Goal: Complete application form: Complete application form

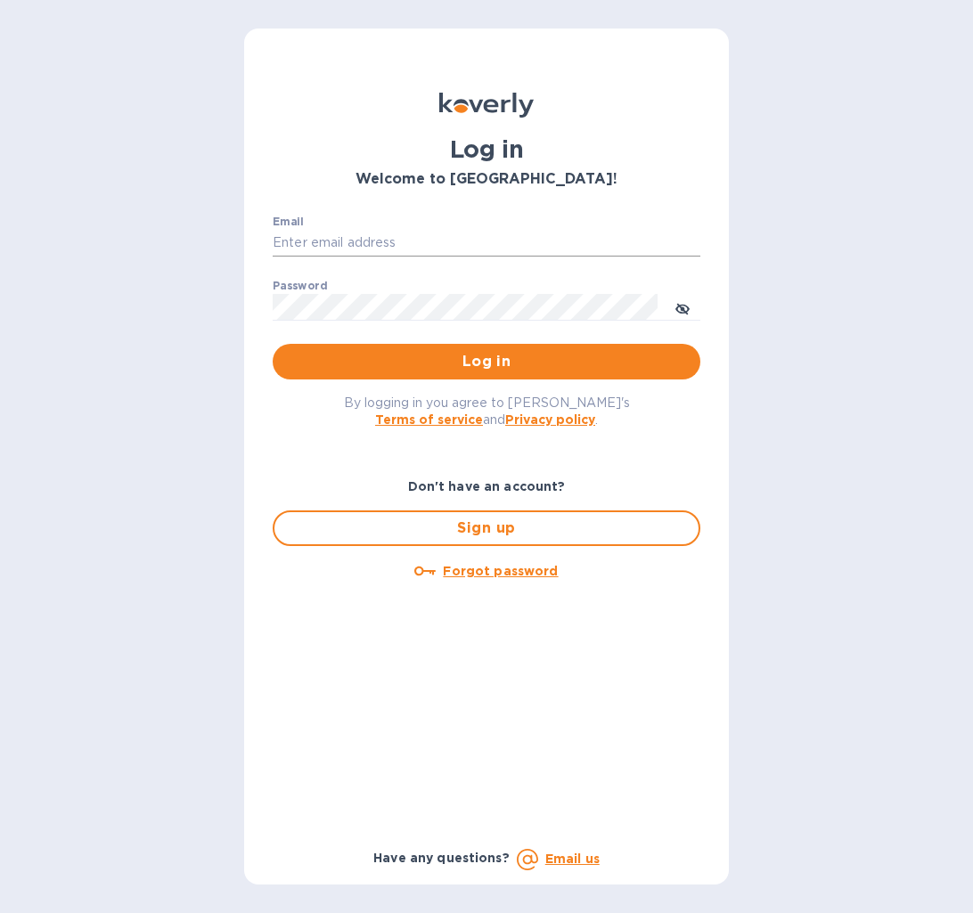
click at [409, 249] on input "Email" at bounding box center [487, 243] width 428 height 27
type input "[EMAIL_ADDRESS][DOMAIN_NAME]"
click at [693, 303] on button "toggle password visibility" at bounding box center [682, 307] width 36 height 36
click at [273, 344] on button "Log in" at bounding box center [487, 362] width 428 height 36
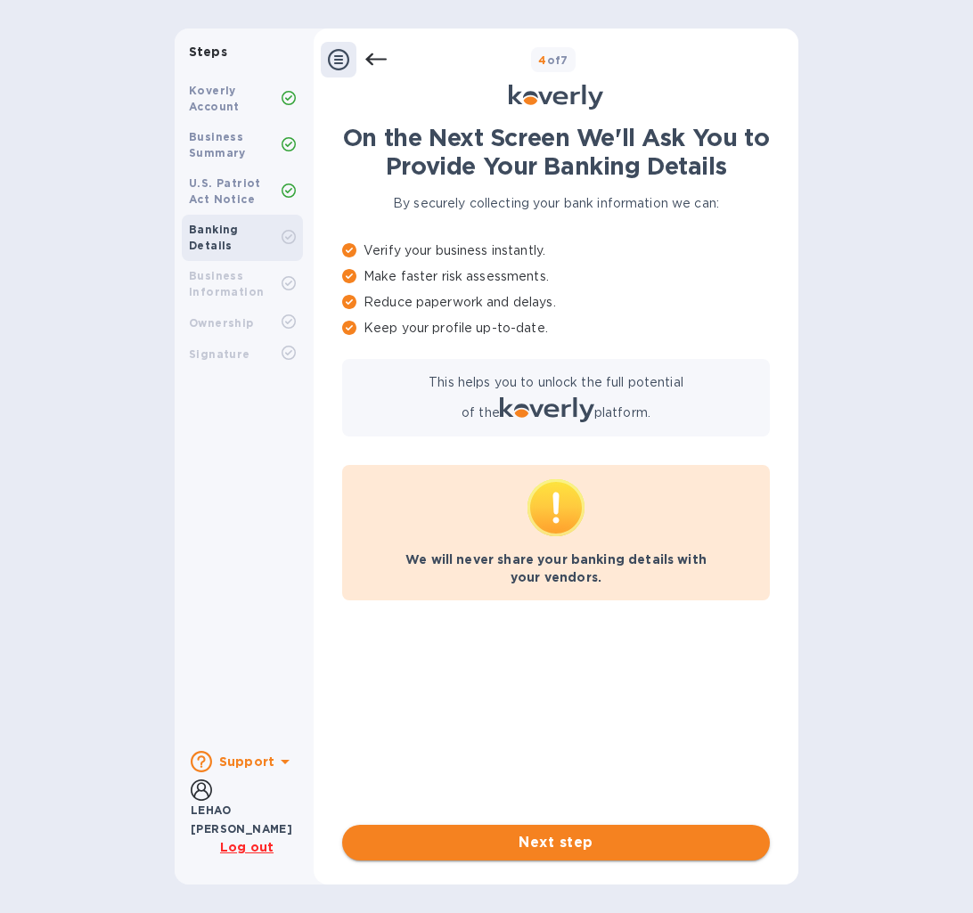
click at [558, 841] on span "Next step" at bounding box center [555, 842] width 399 height 21
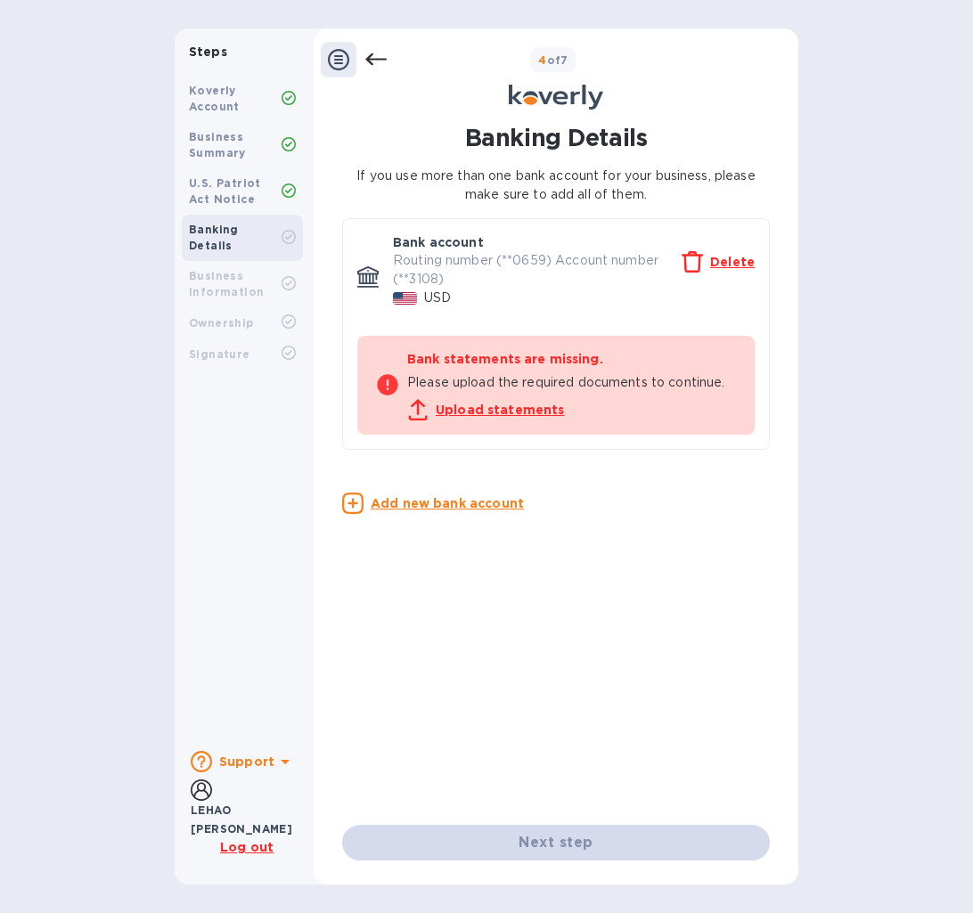
click at [547, 417] on u "Upload statements" at bounding box center [500, 410] width 129 height 14
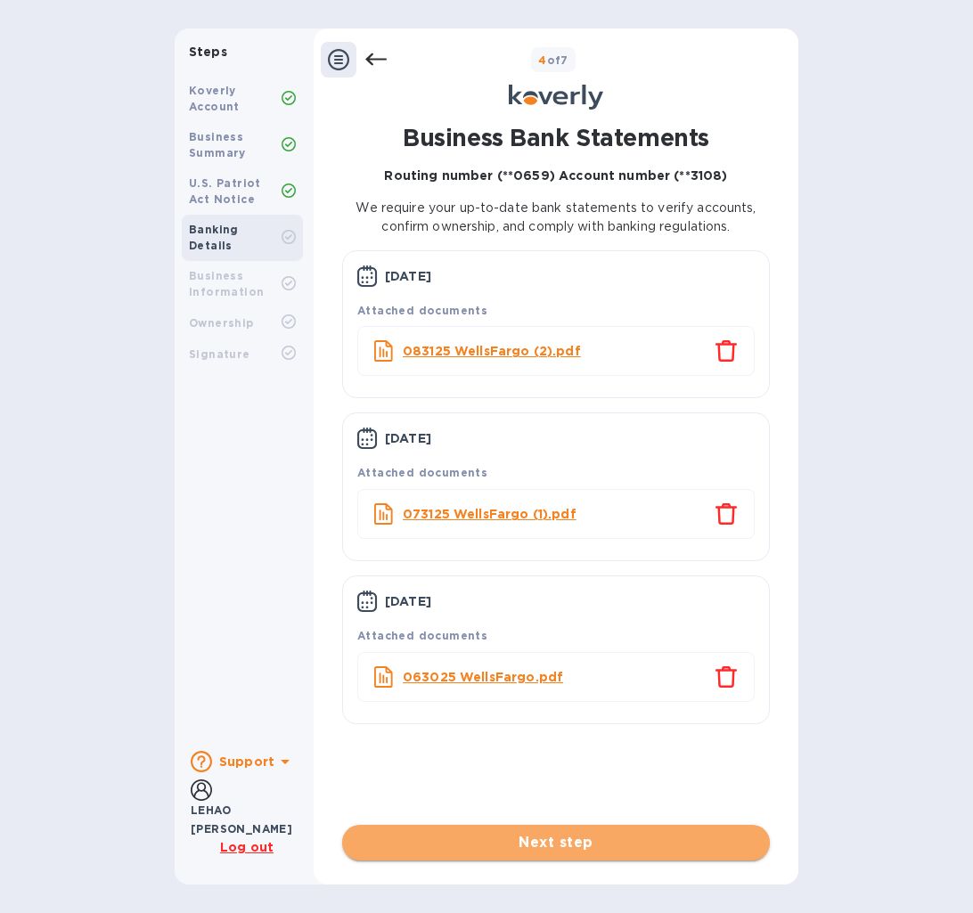
click at [546, 835] on span "Next step" at bounding box center [555, 842] width 399 height 21
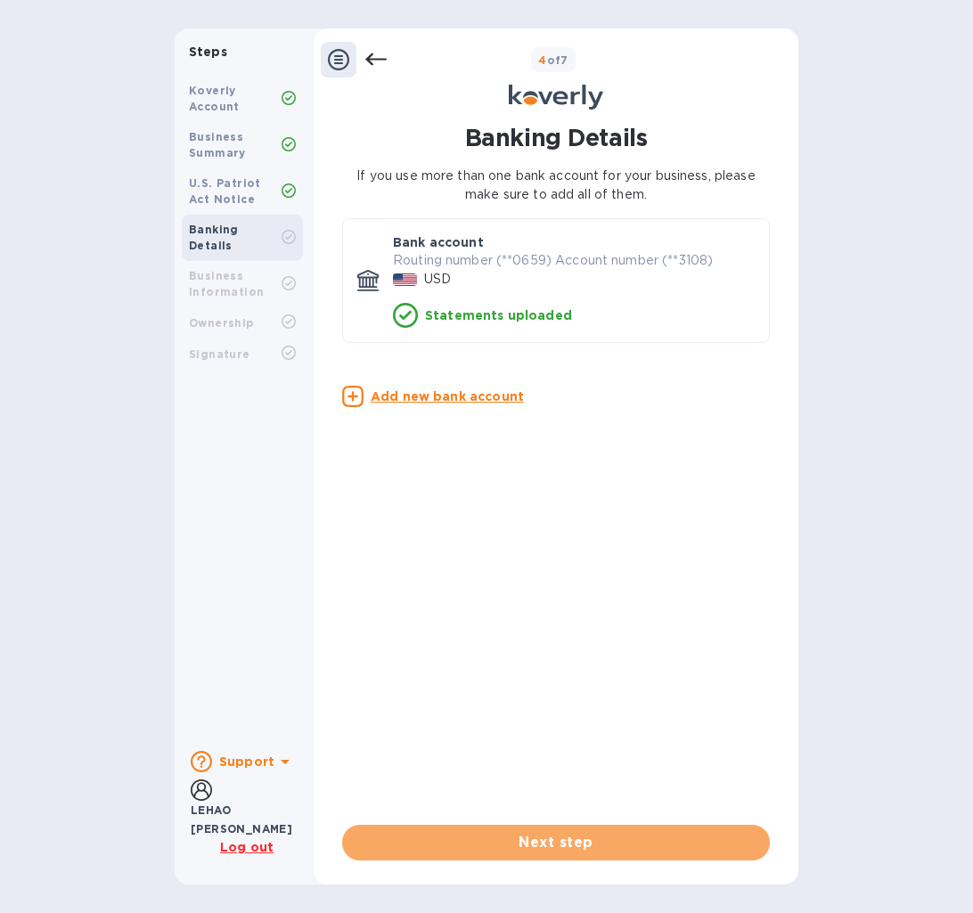
click at [546, 835] on span "Next step" at bounding box center [555, 842] width 399 height 21
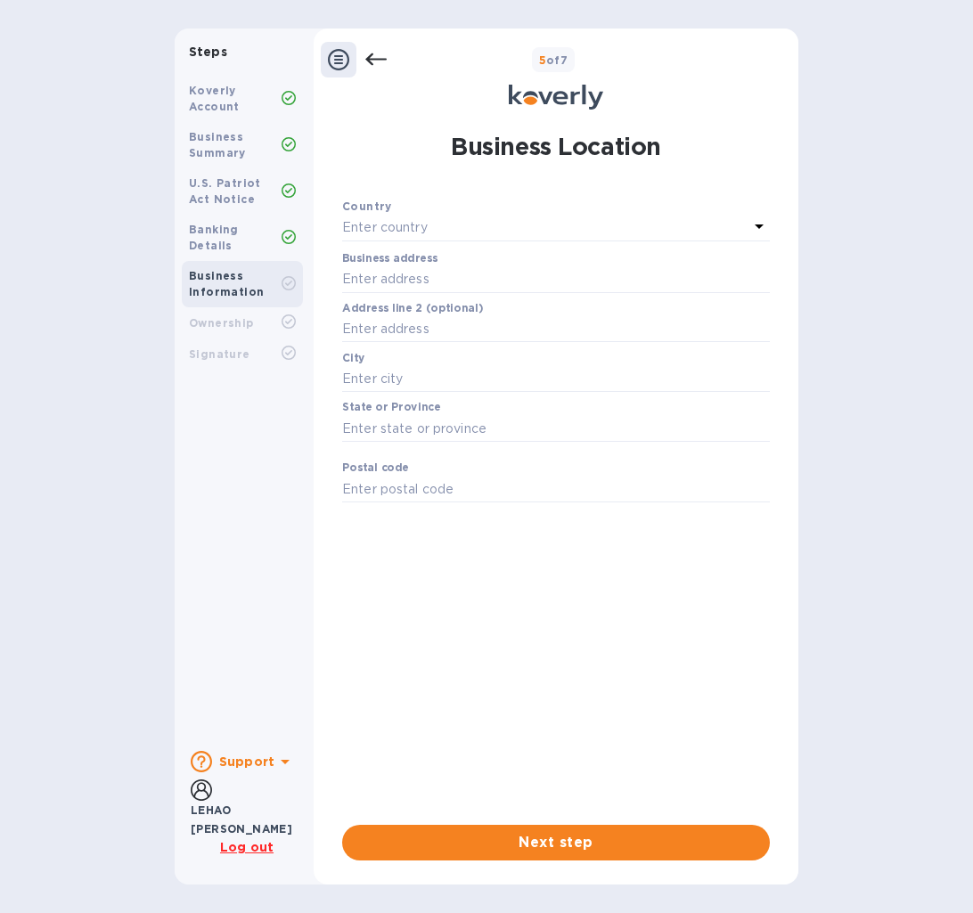
click at [491, 223] on div "Enter country" at bounding box center [545, 228] width 406 height 25
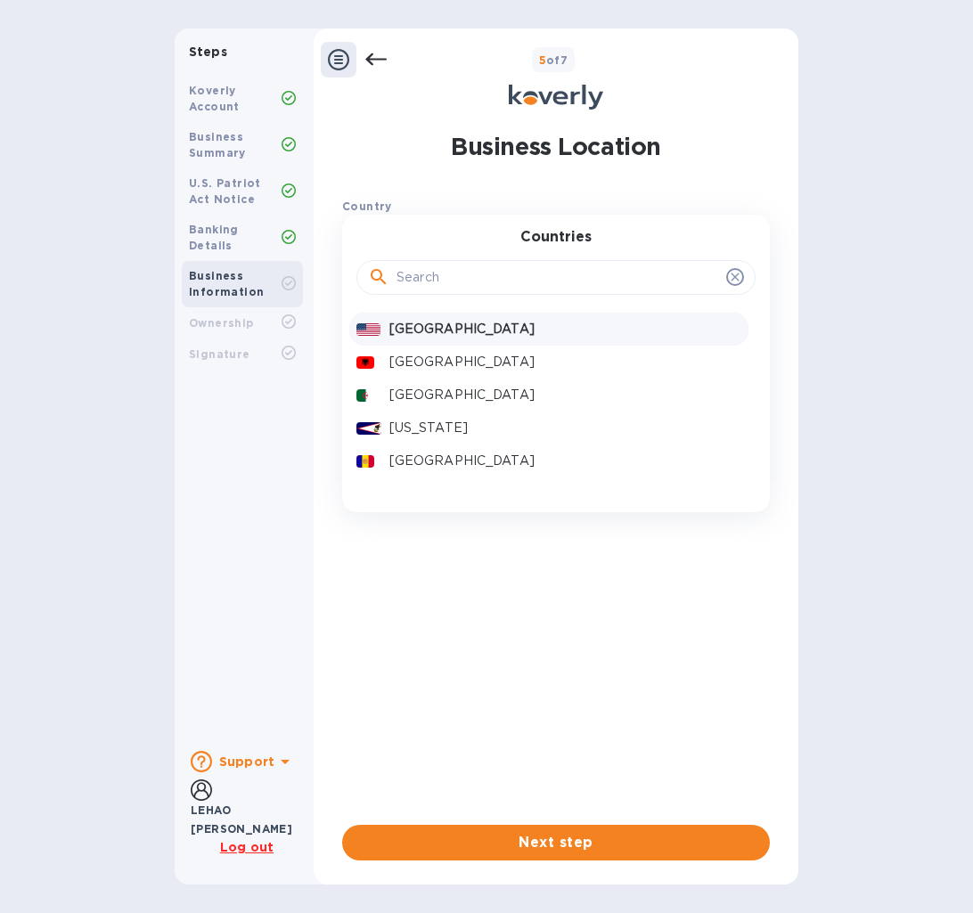
click at [462, 323] on p "[GEOGRAPHIC_DATA]" at bounding box center [565, 329] width 352 height 19
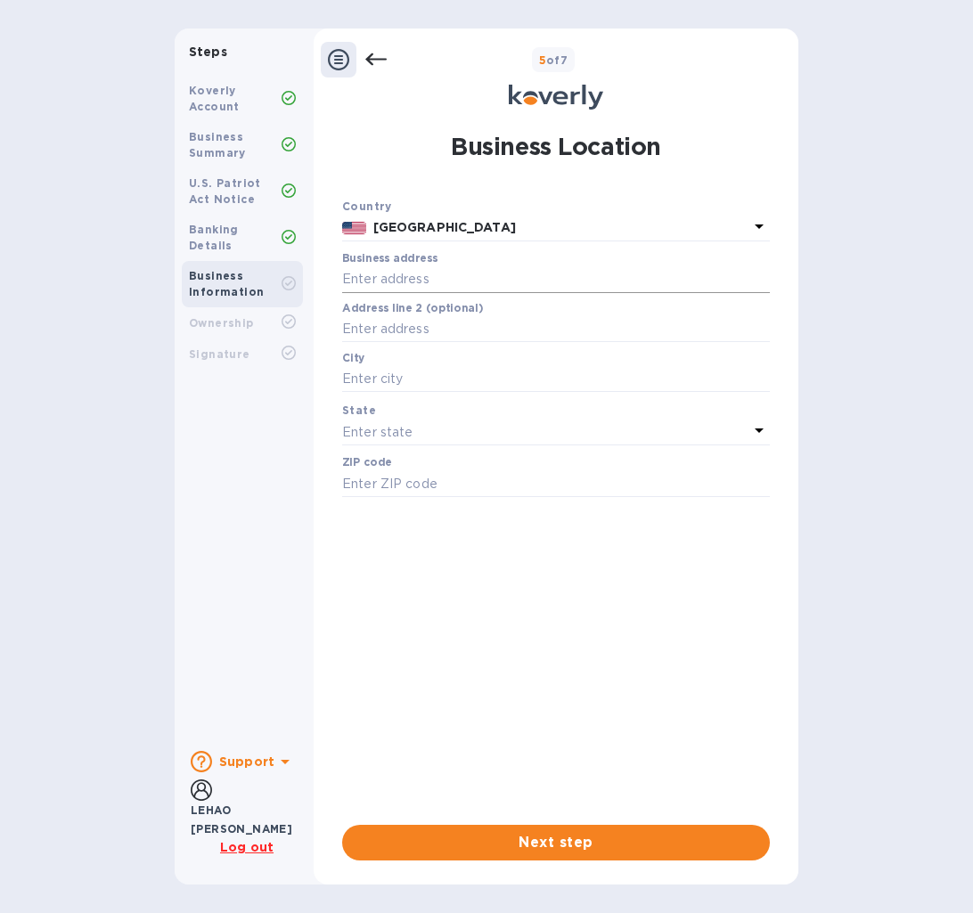
click at [494, 273] on input "text" at bounding box center [556, 279] width 428 height 27
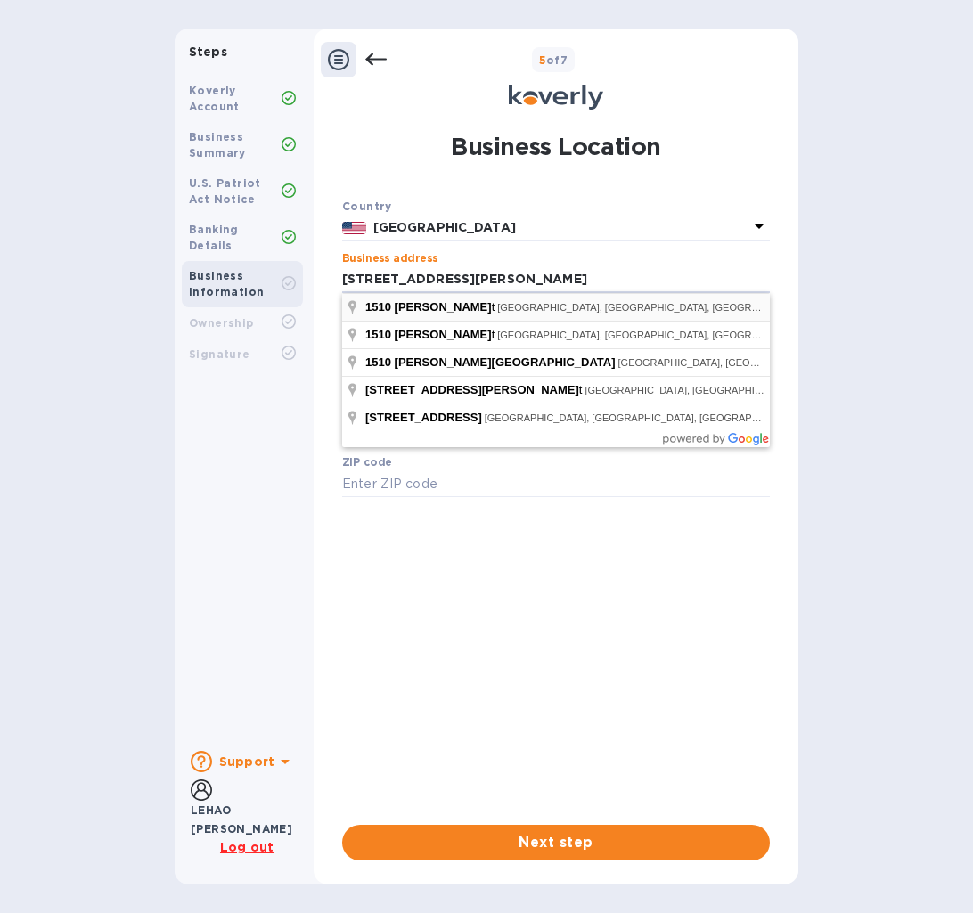
type input "[STREET_ADDRESS]"
type input "[GEOGRAPHIC_DATA]"
type input "77003"
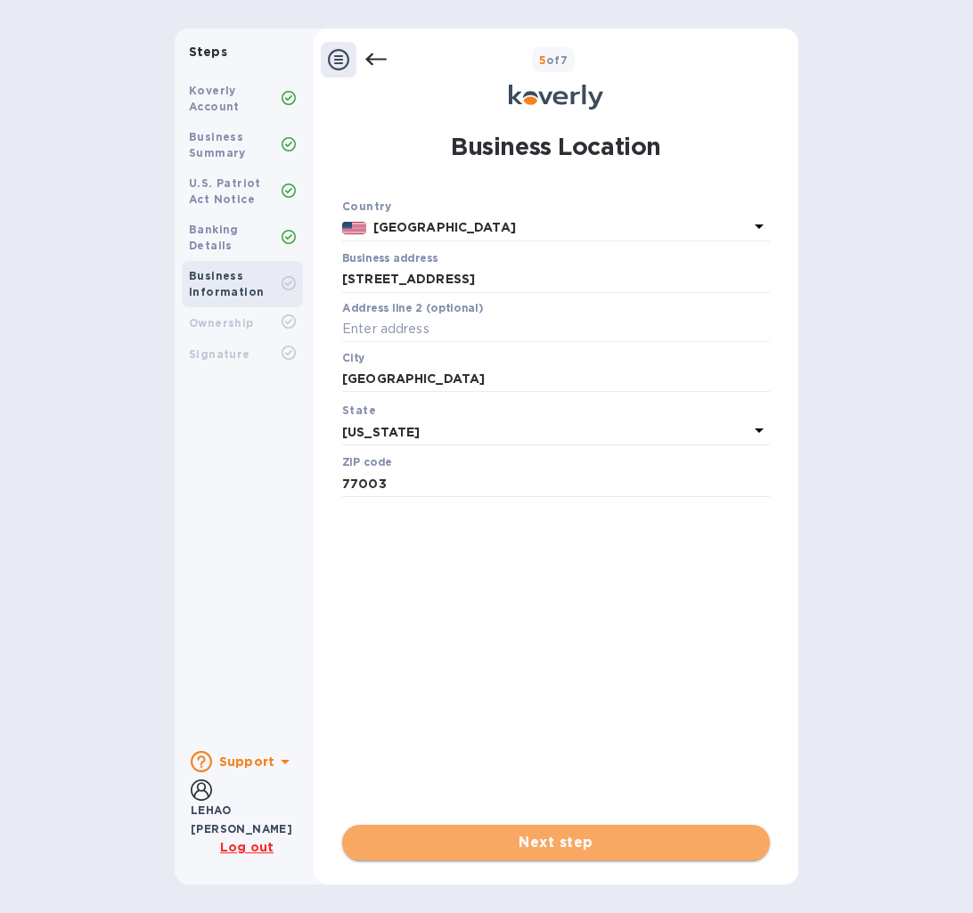
click at [528, 850] on span "Next step" at bounding box center [555, 842] width 399 height 21
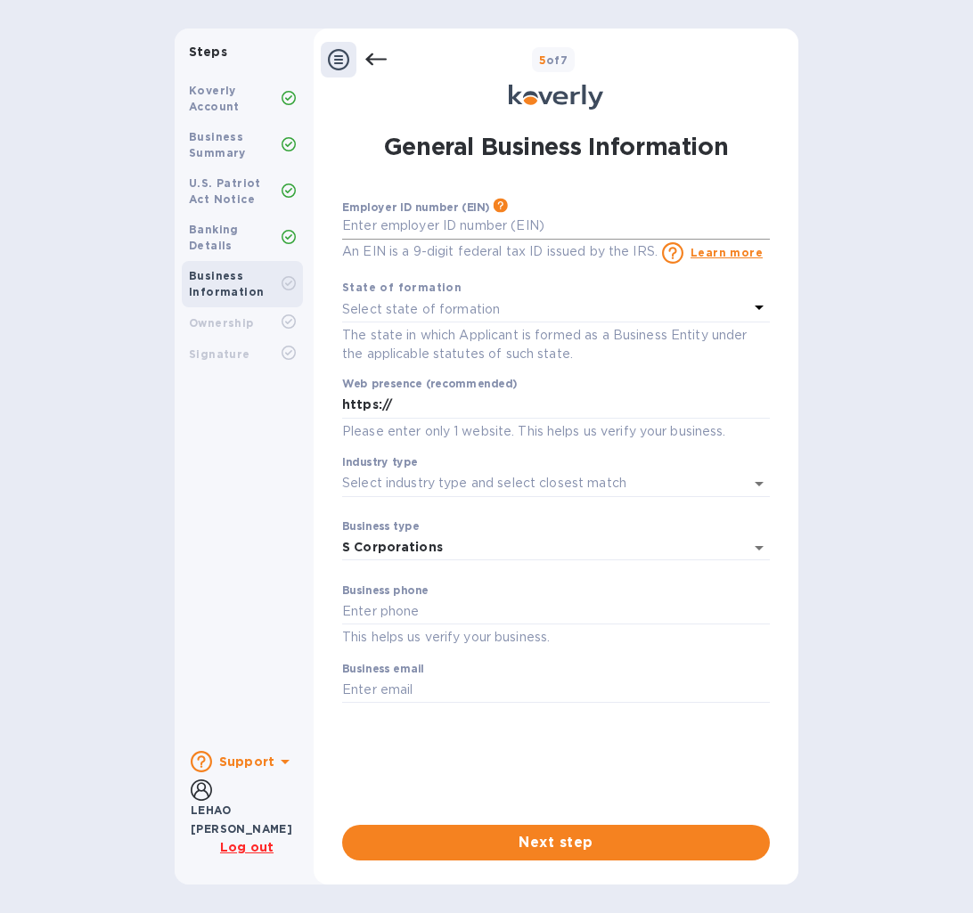
click at [507, 232] on input "text" at bounding box center [556, 226] width 428 height 27
click at [533, 312] on div "Select state of formation" at bounding box center [545, 309] width 406 height 25
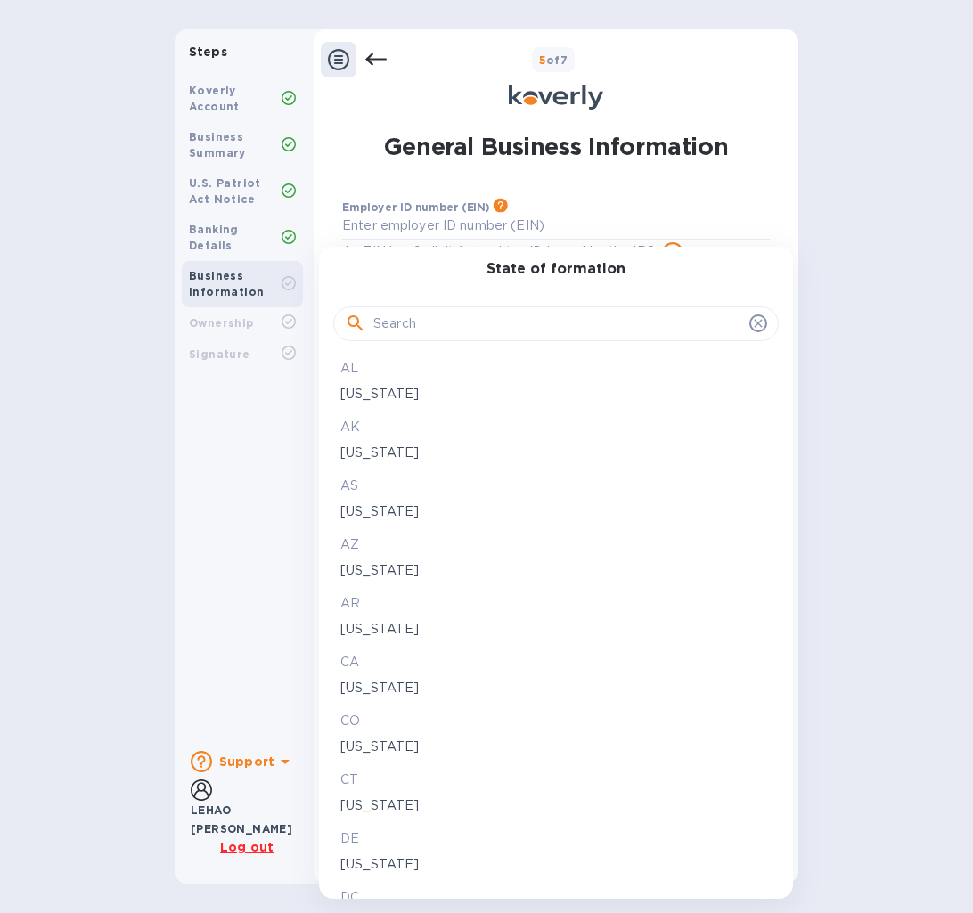
click at [906, 359] on div at bounding box center [486, 456] width 973 height 913
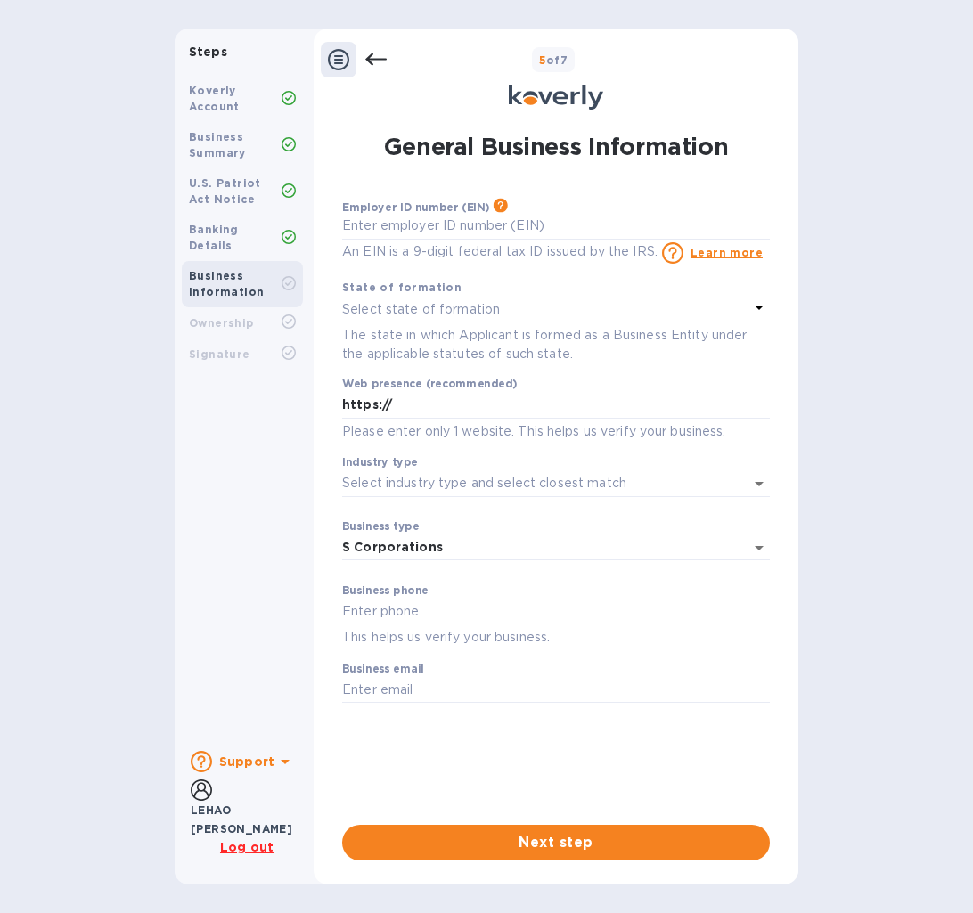
click at [696, 311] on div "Select state of formation" at bounding box center [545, 309] width 406 height 25
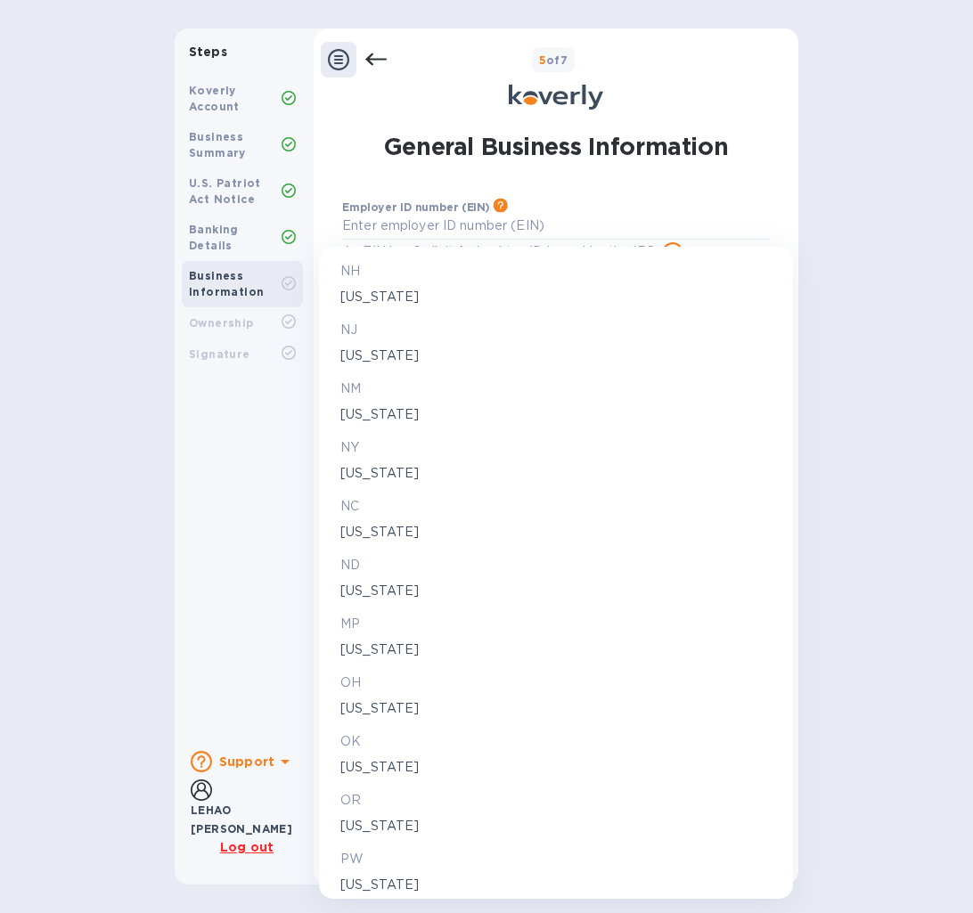
scroll to position [2921, 0]
click at [363, 414] on p "[US_STATE]" at bounding box center [555, 412] width 431 height 19
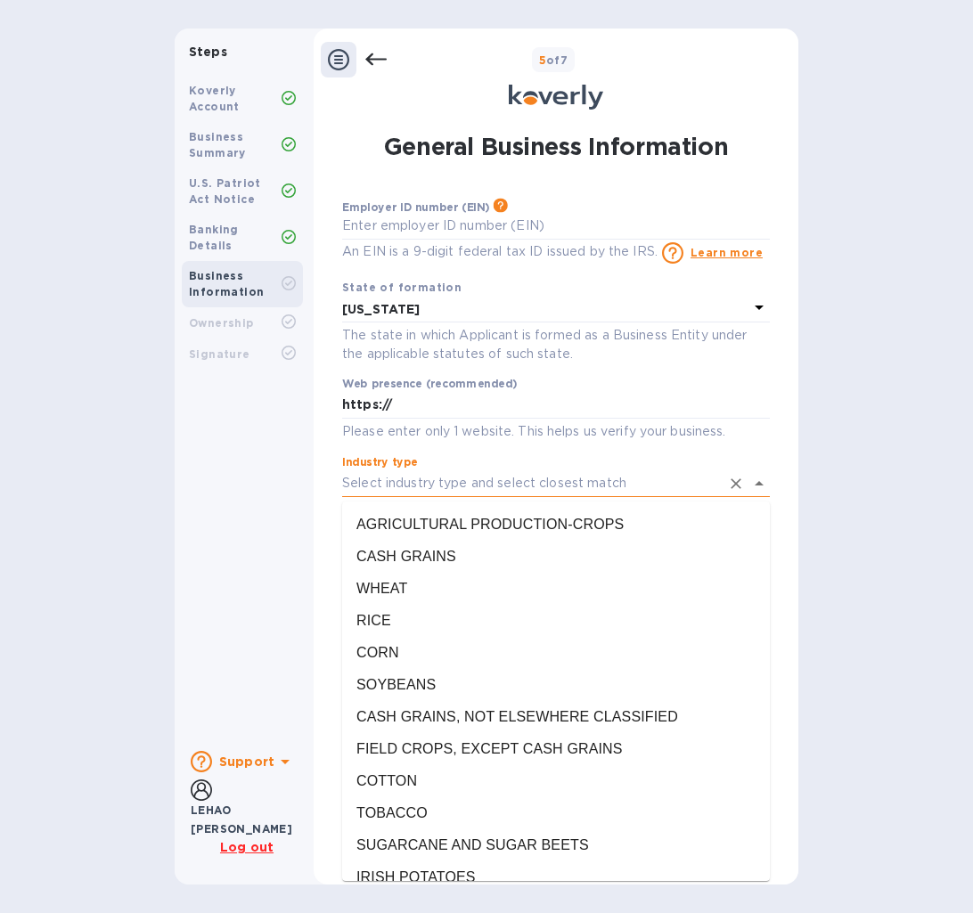
click at [495, 485] on input "Industry type" at bounding box center [531, 483] width 378 height 26
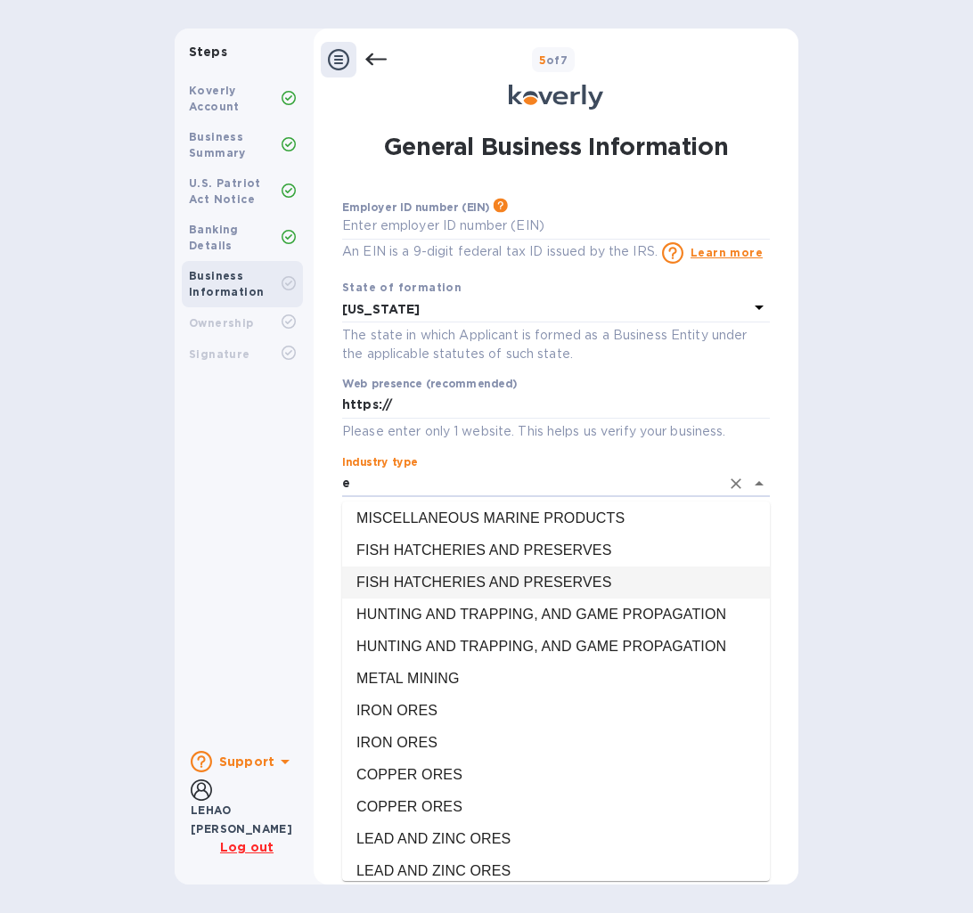
scroll to position [0, 0]
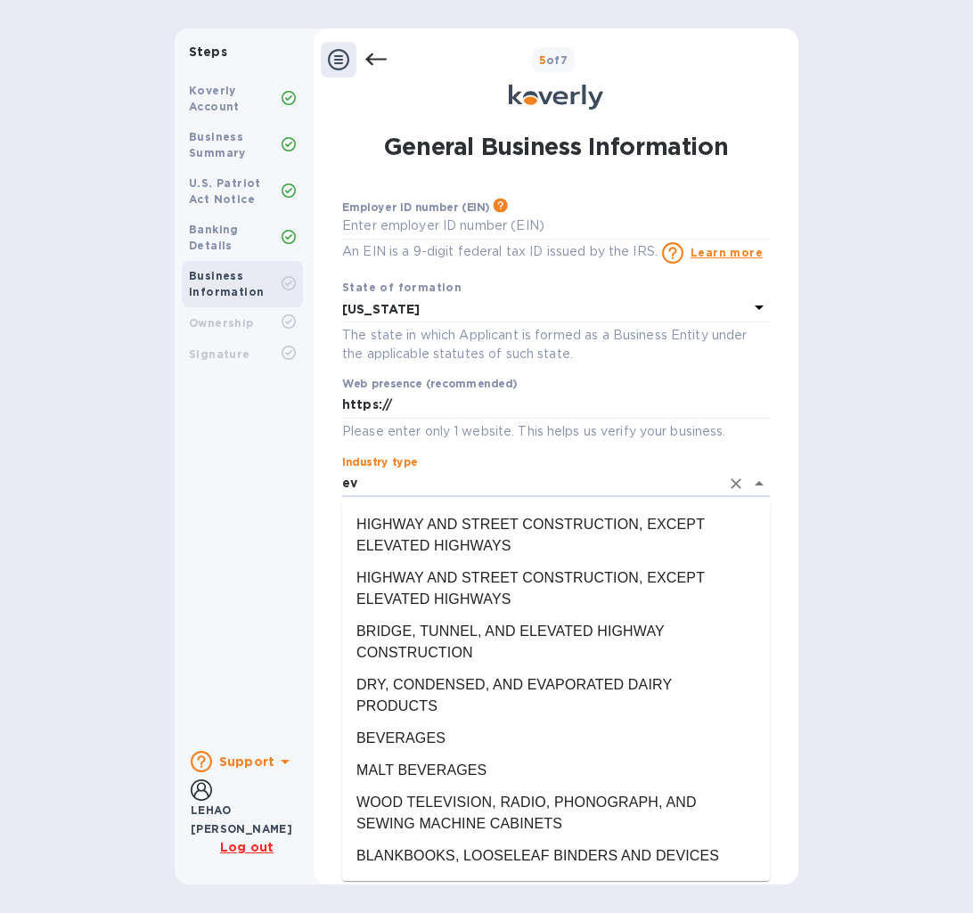
type input "e"
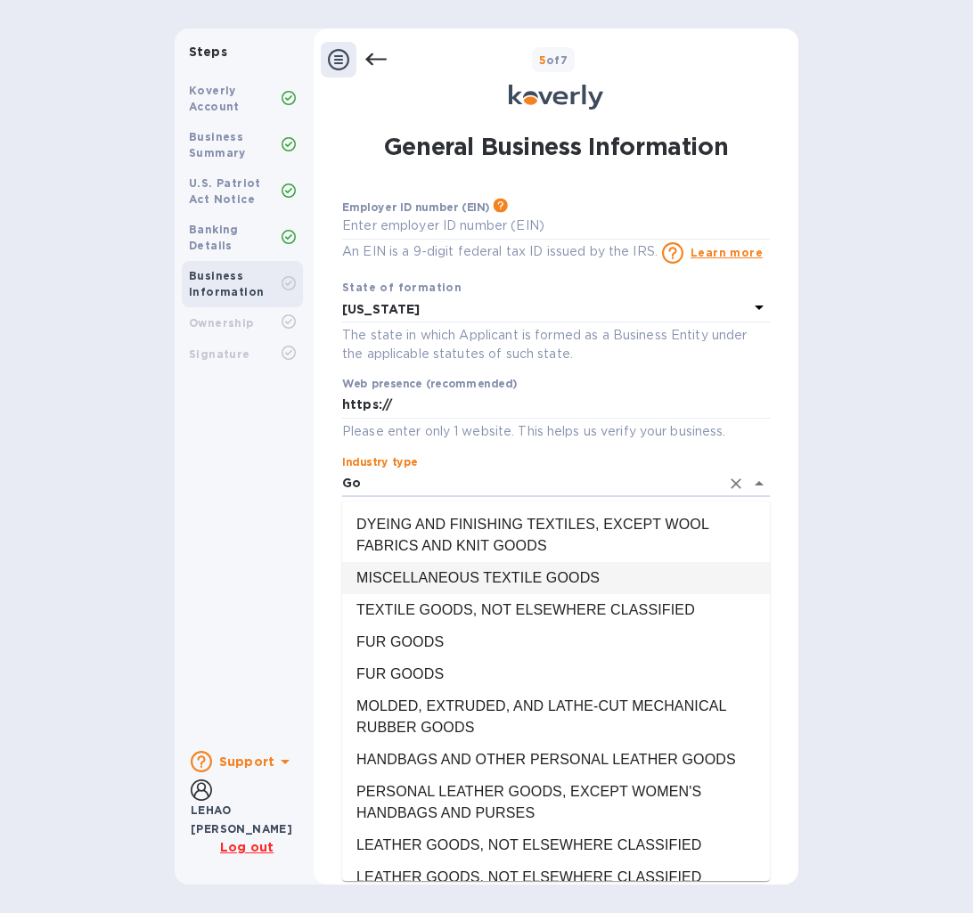
type input "G"
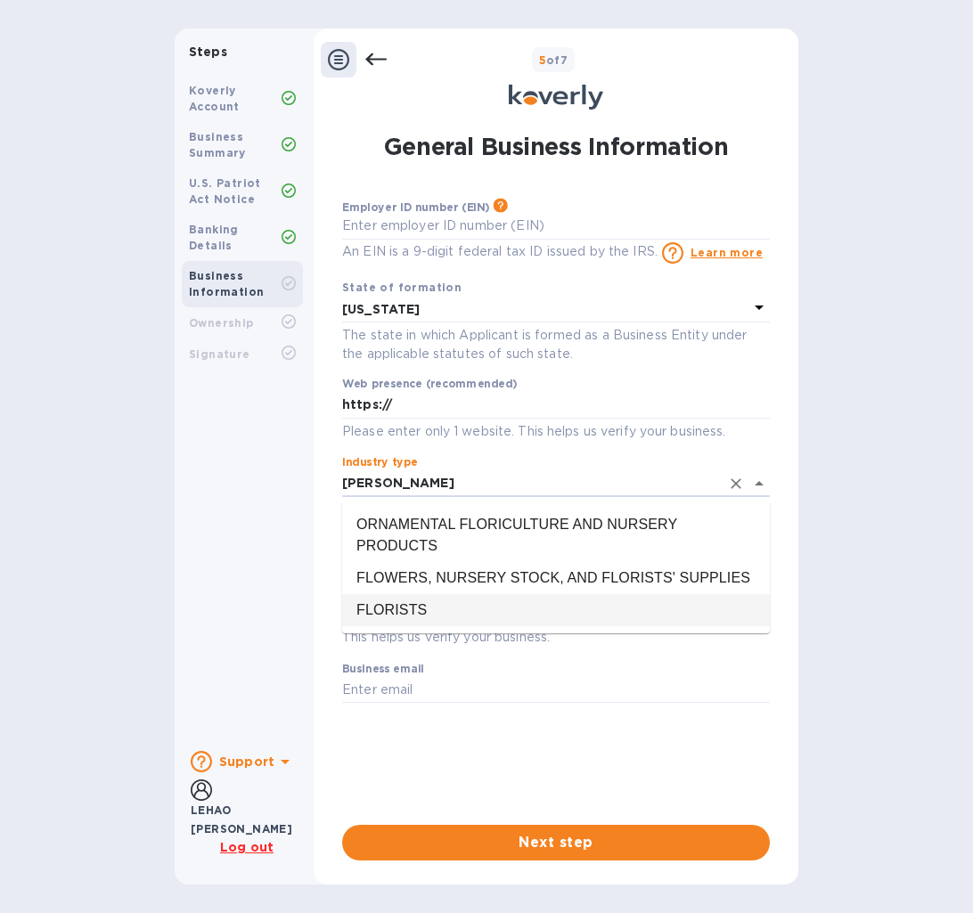
drag, startPoint x: 660, startPoint y: 582, endPoint x: 648, endPoint y: 612, distance: 31.6
click at [648, 612] on ul "ORNAMENTAL FLORICULTURE AND NURSERY PRODUCTS FLOWERS, NURSERY STOCK, AND FLORIS…" at bounding box center [556, 567] width 428 height 132
click at [648, 612] on li "FLORISTS" at bounding box center [556, 610] width 428 height 32
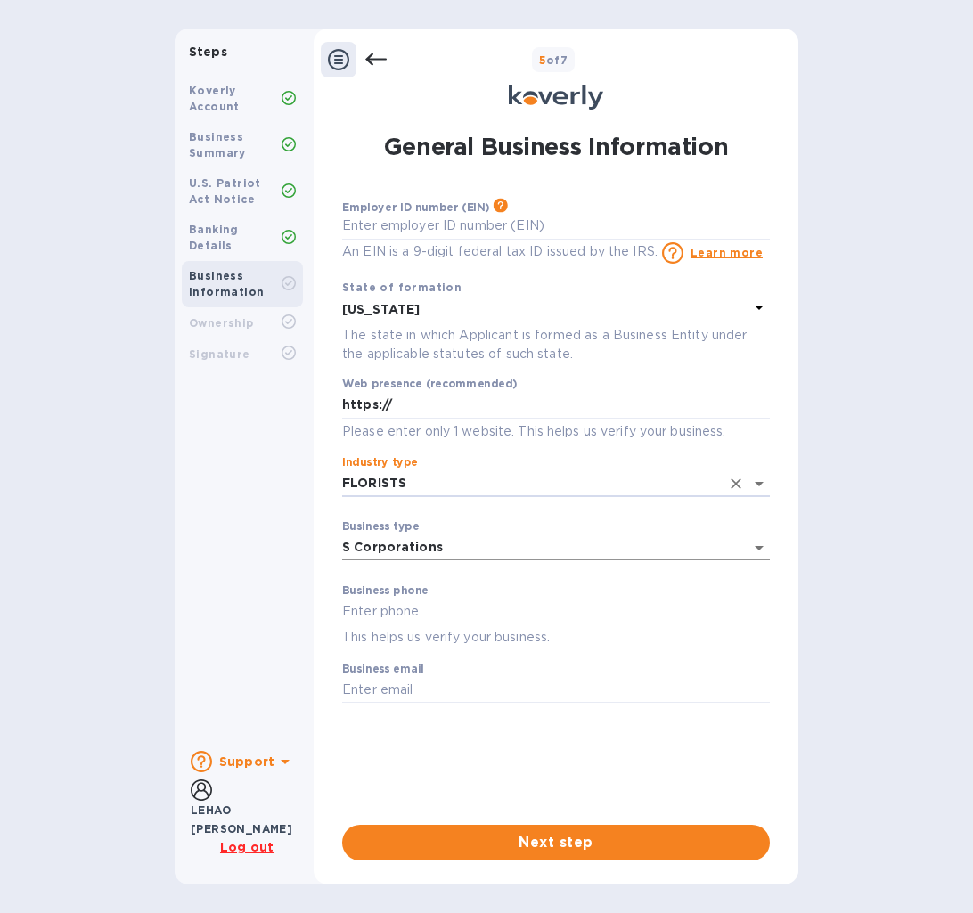
type input "FLORISTS"
click at [559, 547] on body "Steps Koverly Account Business Summary U.S. Patriot Act Notice Banking Details …" at bounding box center [486, 456] width 973 height 913
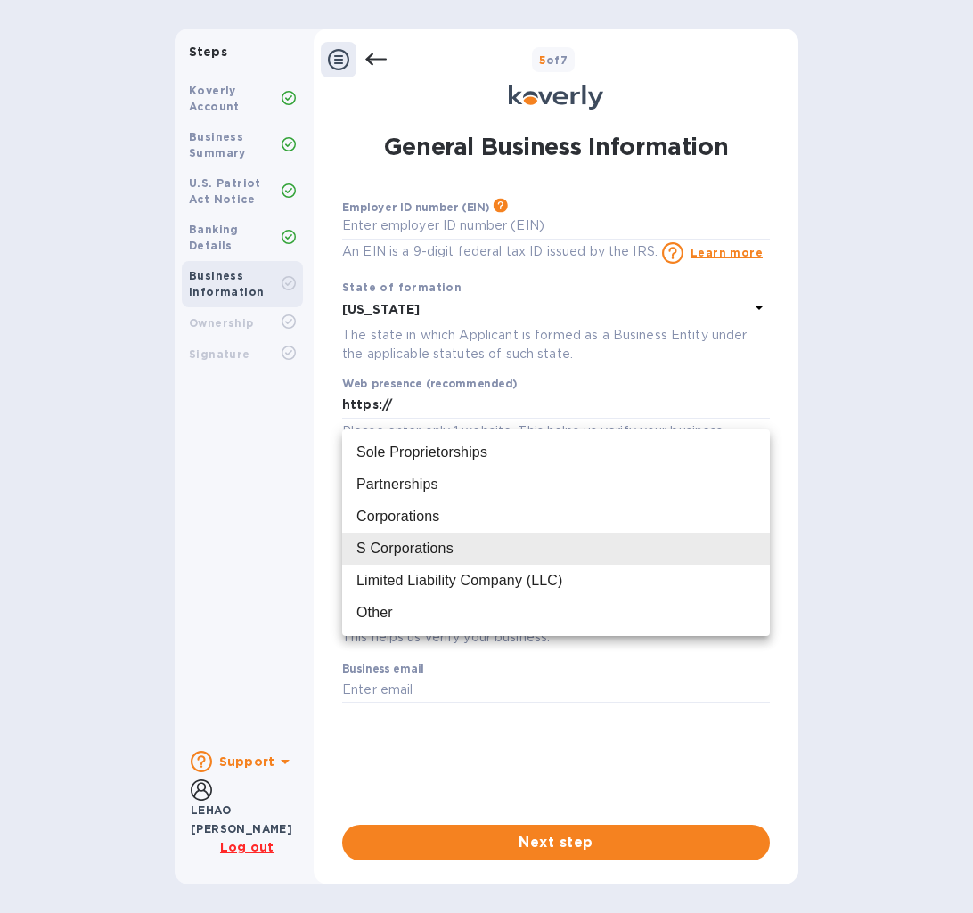
click at [559, 552] on div "S Corporations" at bounding box center [555, 548] width 399 height 21
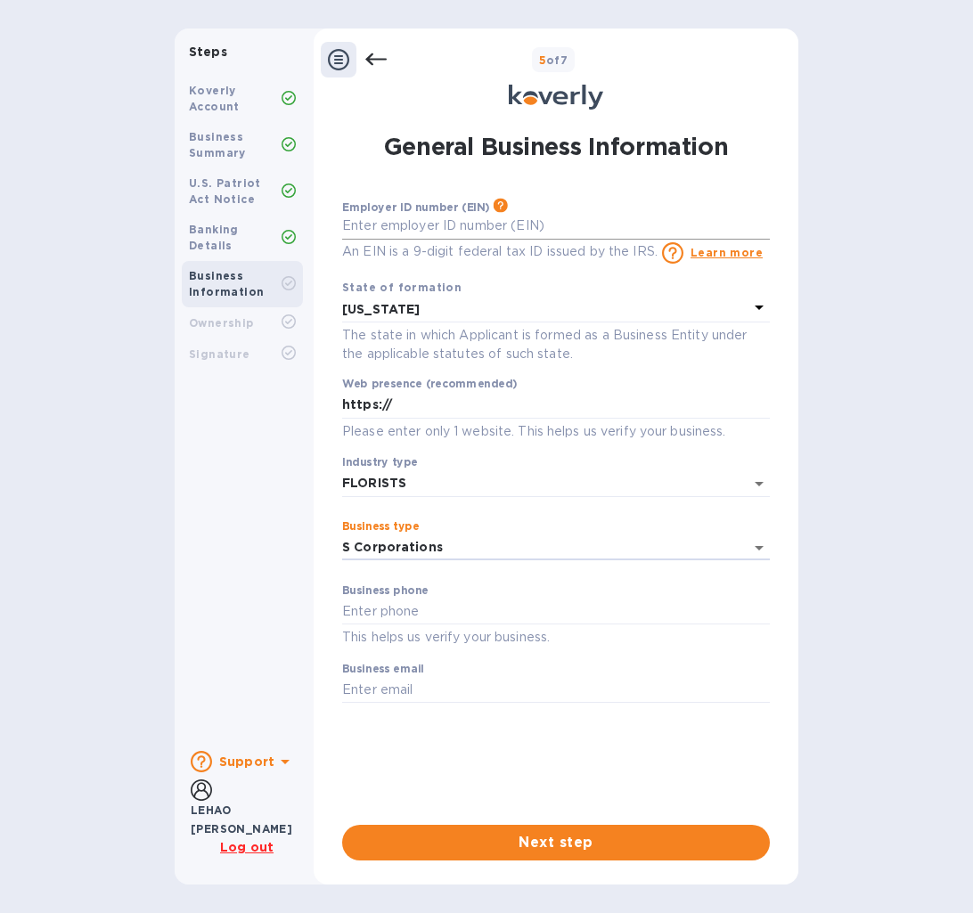
click at [454, 217] on input "text" at bounding box center [556, 226] width 428 height 27
click at [449, 224] on input "text" at bounding box center [556, 226] width 428 height 27
type input "***46"
click at [410, 613] on input "text" at bounding box center [556, 612] width 428 height 27
type input "[PHONE_NUMBER]"
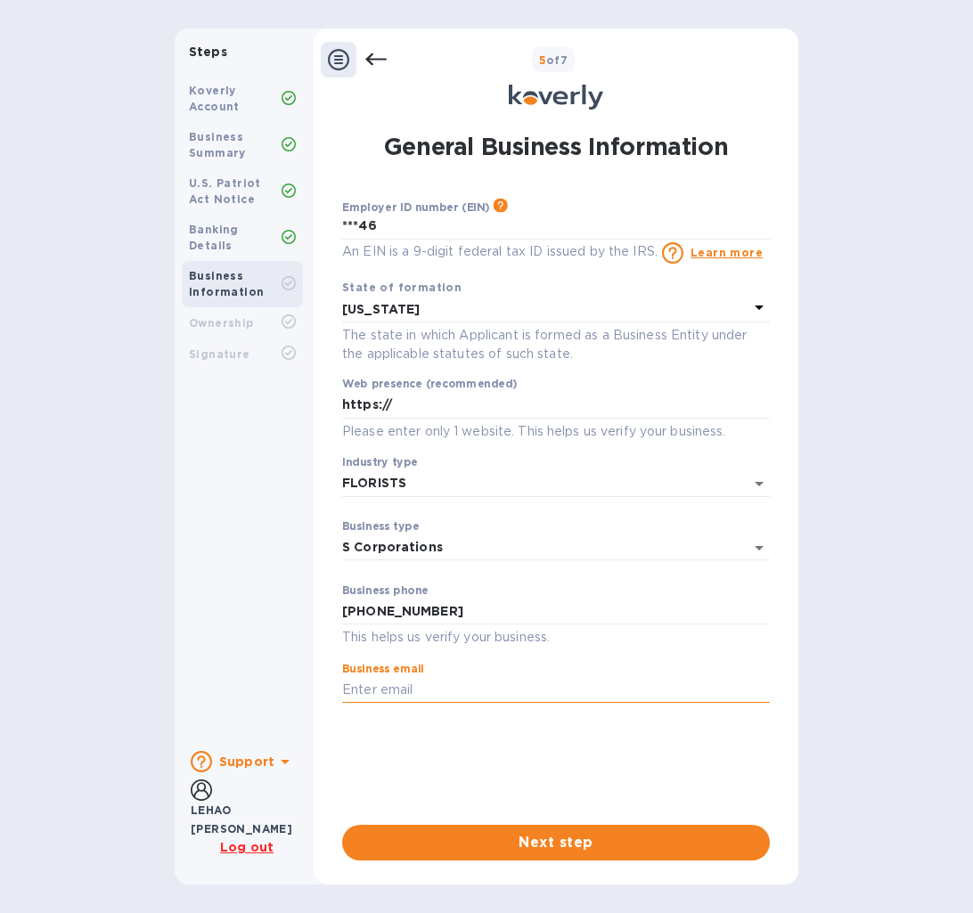
click at [504, 695] on input "text" at bounding box center [556, 690] width 428 height 27
type input "[EMAIL_ADDRESS][DOMAIN_NAME]"
click at [487, 849] on span "Next step" at bounding box center [555, 842] width 399 height 21
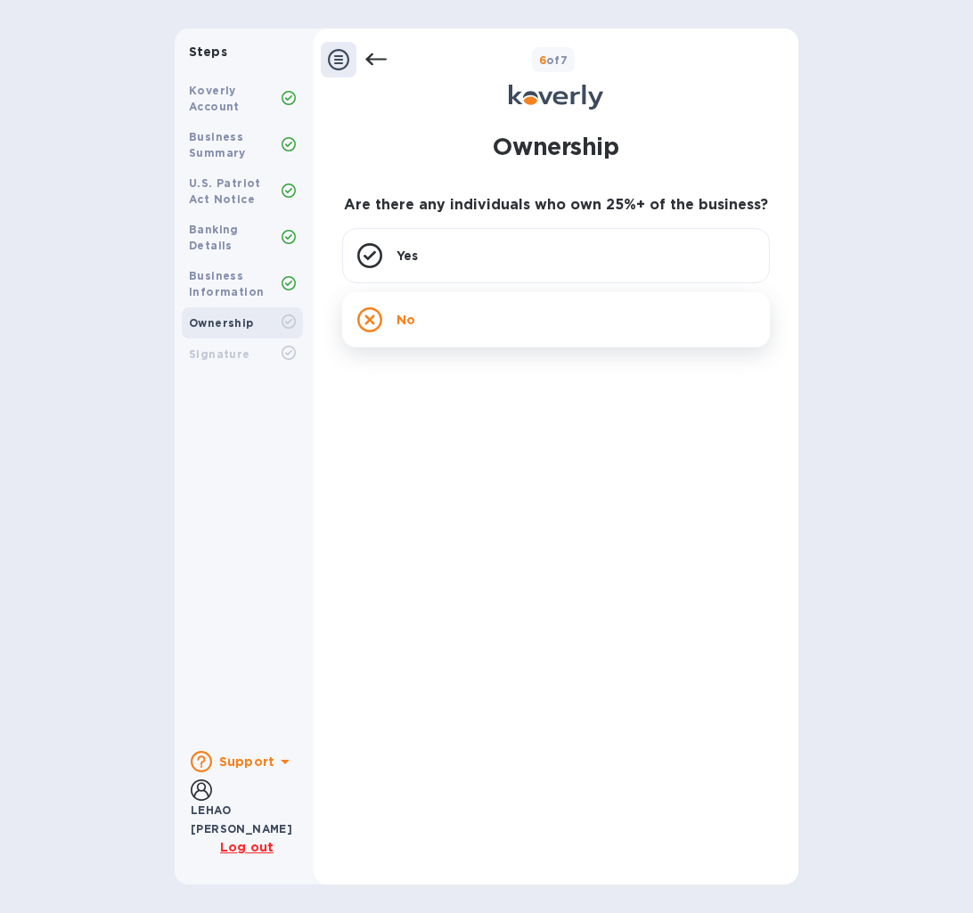
click at [490, 325] on div "No" at bounding box center [556, 319] width 428 height 55
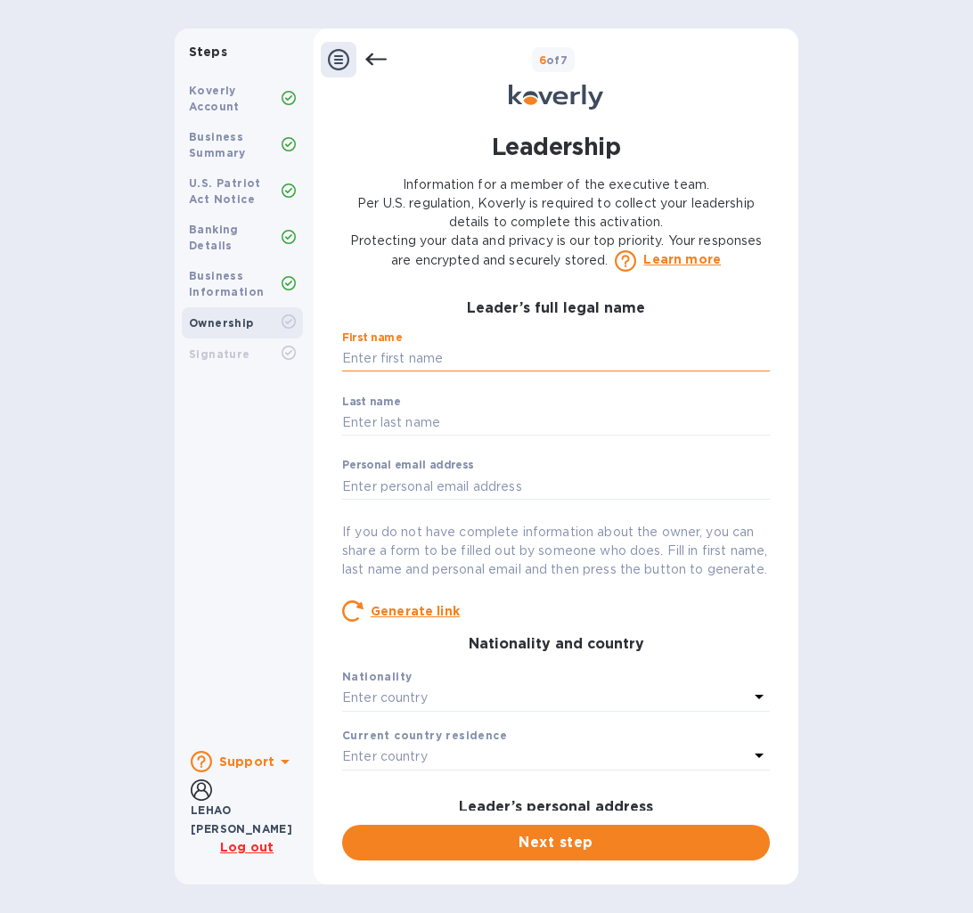
click at [472, 359] on input "text" at bounding box center [556, 359] width 428 height 27
type input "Lehao"
click at [457, 419] on input "text" at bounding box center [556, 423] width 428 height 27
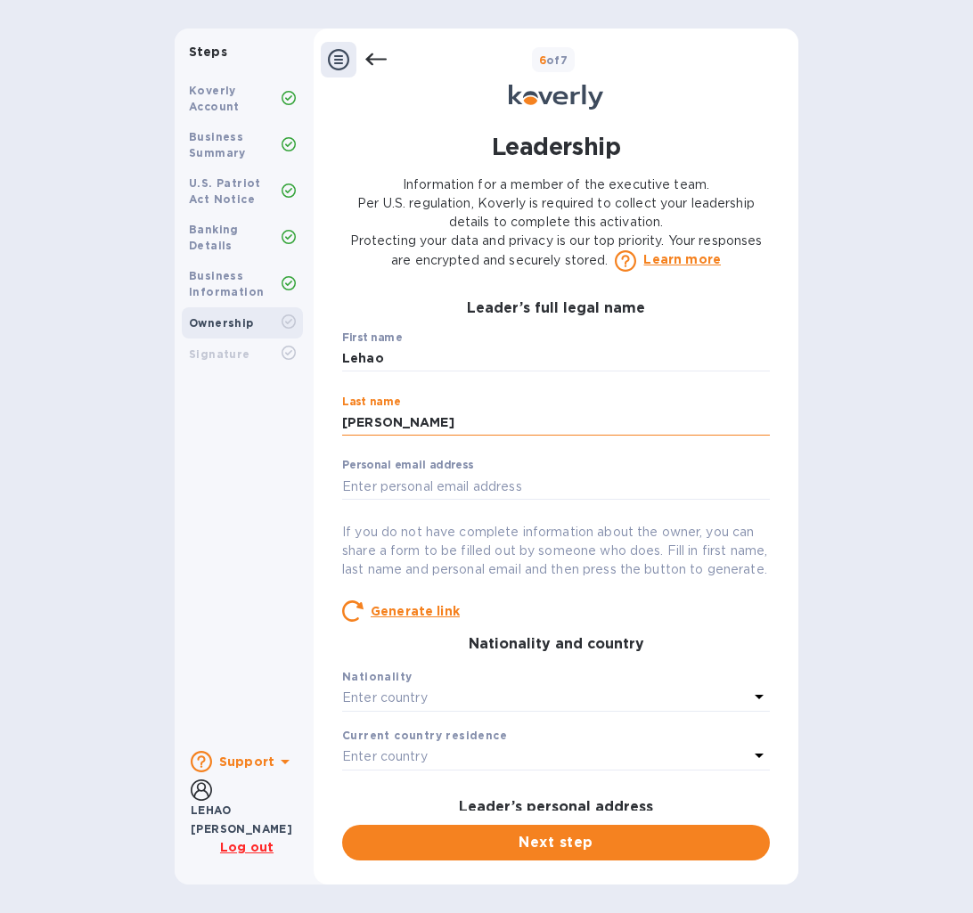
type input "[PERSON_NAME]"
type input "i"
type input "[EMAIL_ADDRESS][DOMAIN_NAME]"
drag, startPoint x: 495, startPoint y: 485, endPoint x: 281, endPoint y: 476, distance: 213.9
click at [281, 476] on div "Steps Koverly Account Business Summary U.S. Patriot Act Notice Banking Details …" at bounding box center [486, 457] width 623 height 856
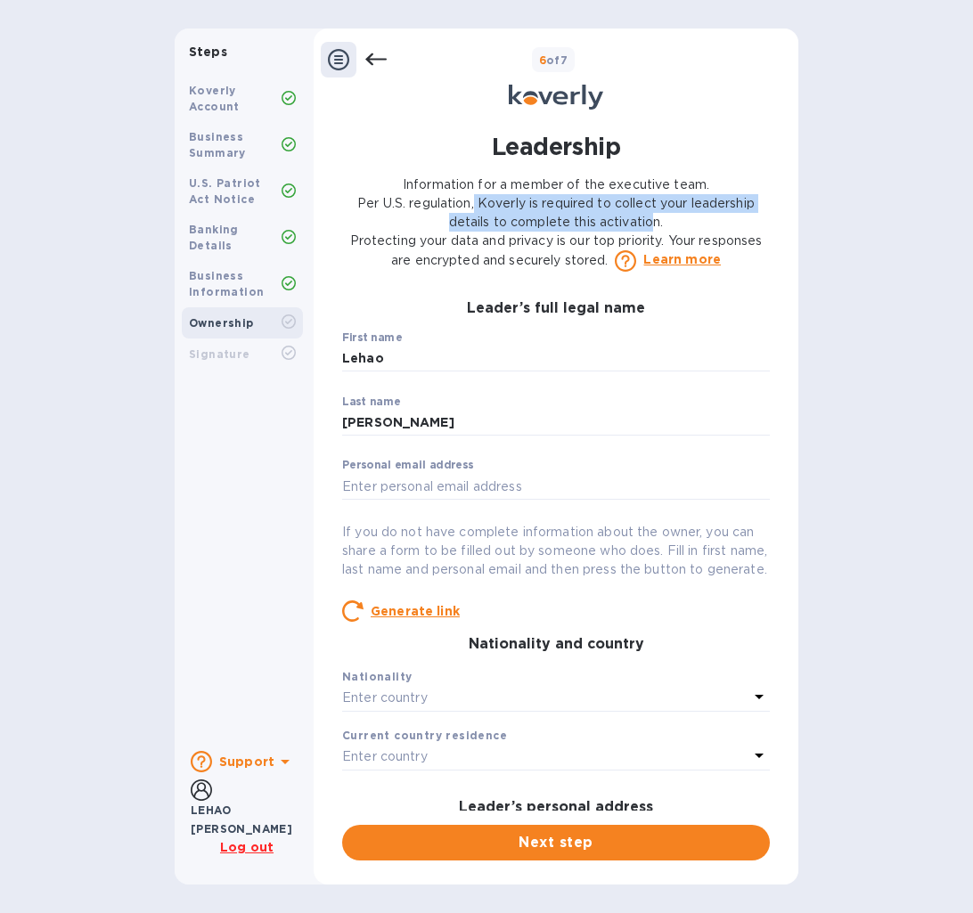
drag, startPoint x: 487, startPoint y: 202, endPoint x: 650, endPoint y: 220, distance: 164.0
click at [650, 220] on p "Information for a member of the executive team. Per U.S. regulation, Koverly is…" at bounding box center [556, 223] width 428 height 96
click at [724, 224] on p "Information for a member of the executive team. Per U.S. regulation, Koverly is…" at bounding box center [556, 223] width 428 height 96
